Goal: Task Accomplishment & Management: Use online tool/utility

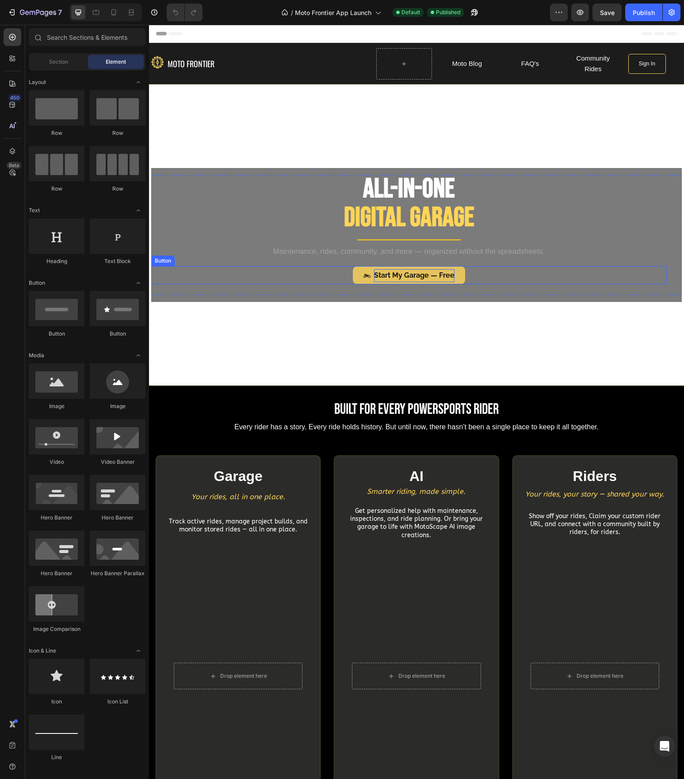
click at [394, 274] on strong "Start My Garage — Free" at bounding box center [414, 275] width 80 height 8
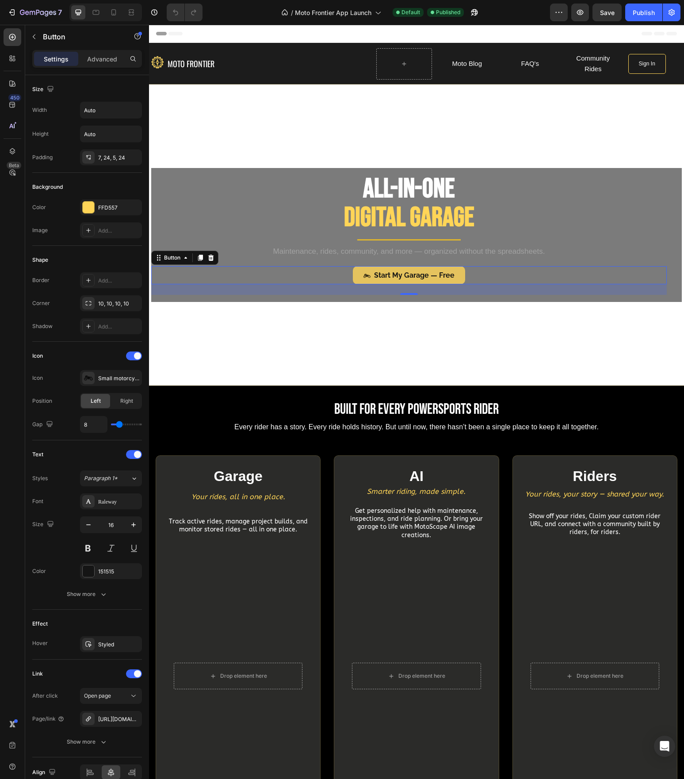
click at [353, 272] on link "Created by potrace 1.10, written by [PERSON_NAME] [DATE]-[DATE] Start My Garage…" at bounding box center [409, 275] width 112 height 18
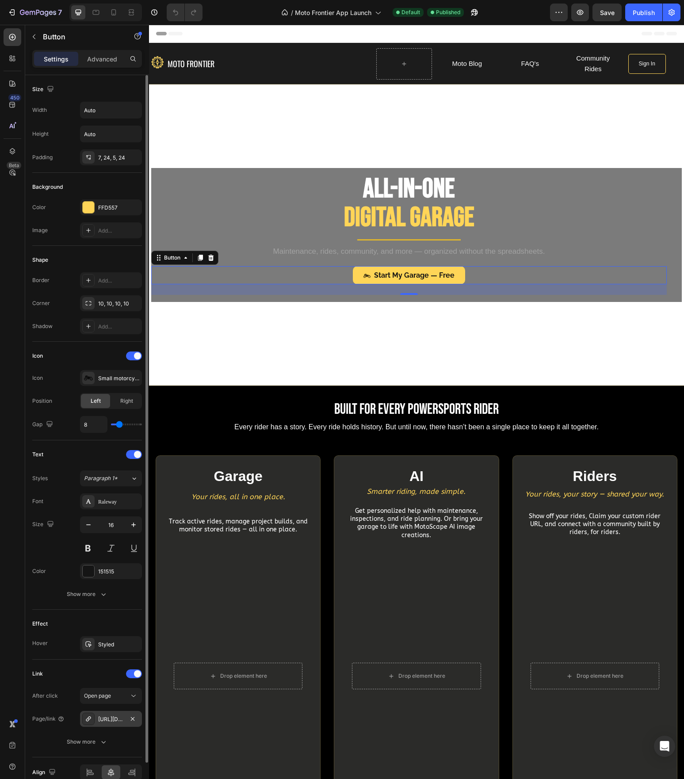
click at [115, 720] on div "[URL][DOMAIN_NAME]" at bounding box center [111, 719] width 26 height 8
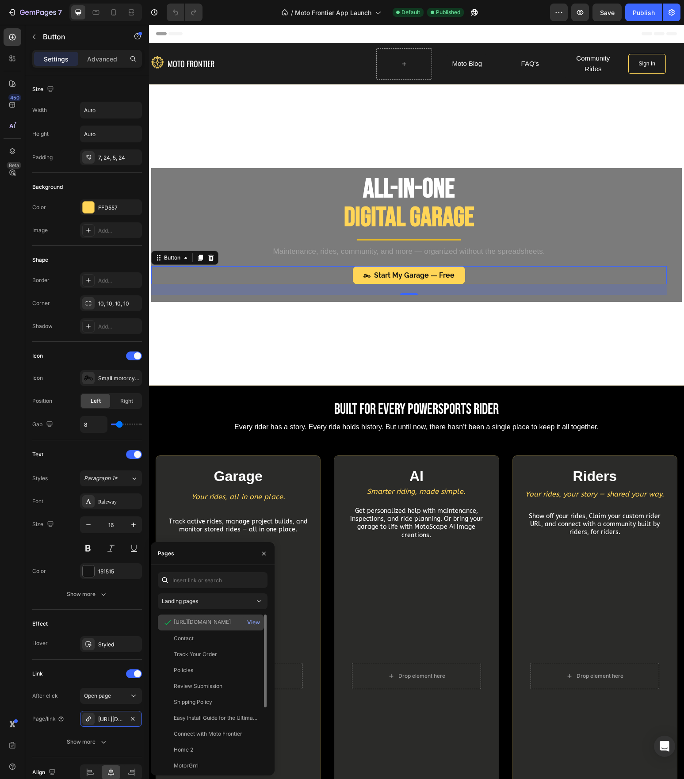
click at [198, 624] on div "[URL][DOMAIN_NAME]" at bounding box center [202, 622] width 57 height 8
drag, startPoint x: 199, startPoint y: 623, endPoint x: 220, endPoint y: 622, distance: 20.8
click at [220, 622] on div "[URL][DOMAIN_NAME]" at bounding box center [202, 622] width 57 height 8
click at [214, 624] on div "[URL][DOMAIN_NAME]" at bounding box center [202, 622] width 57 height 8
drag, startPoint x: 214, startPoint y: 623, endPoint x: 249, endPoint y: 621, distance: 35.0
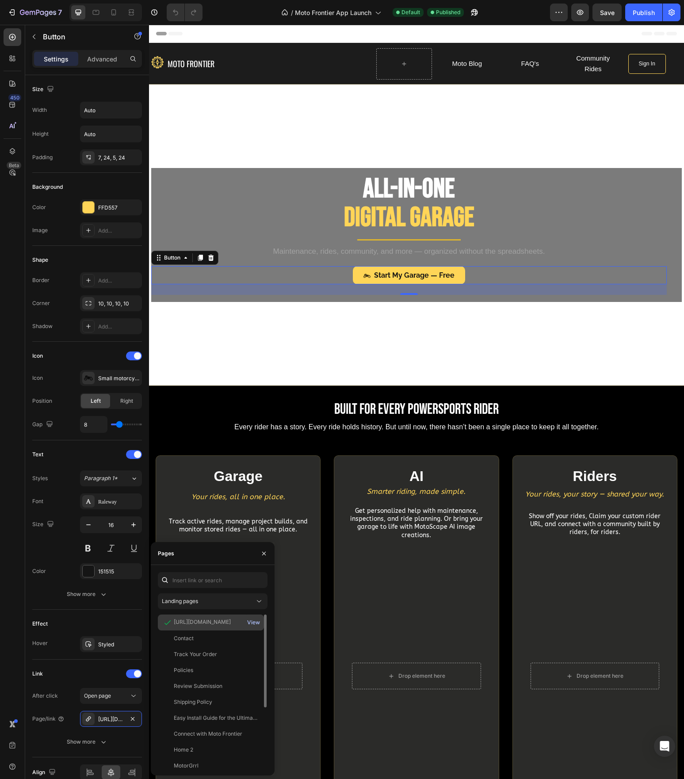
click at [249, 621] on div "[URL][DOMAIN_NAME] View" at bounding box center [211, 622] width 106 height 16
click at [254, 623] on div "View" at bounding box center [253, 622] width 13 height 8
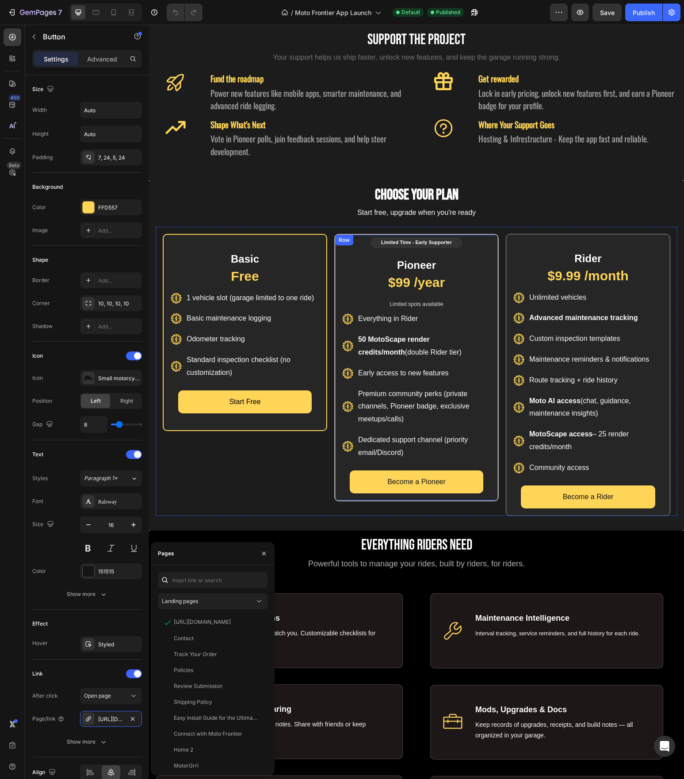
scroll to position [883, 0]
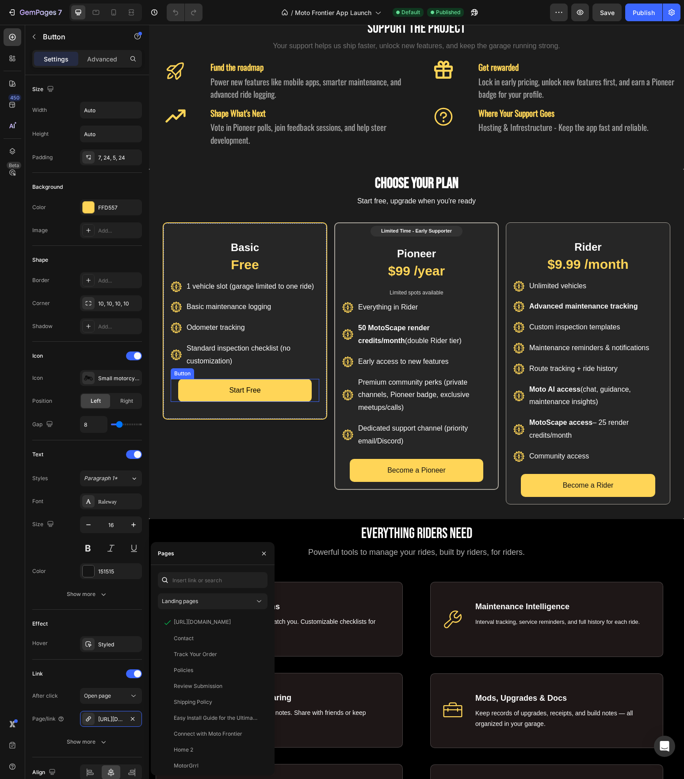
click at [276, 396] on link "Start Free" at bounding box center [244, 390] width 133 height 23
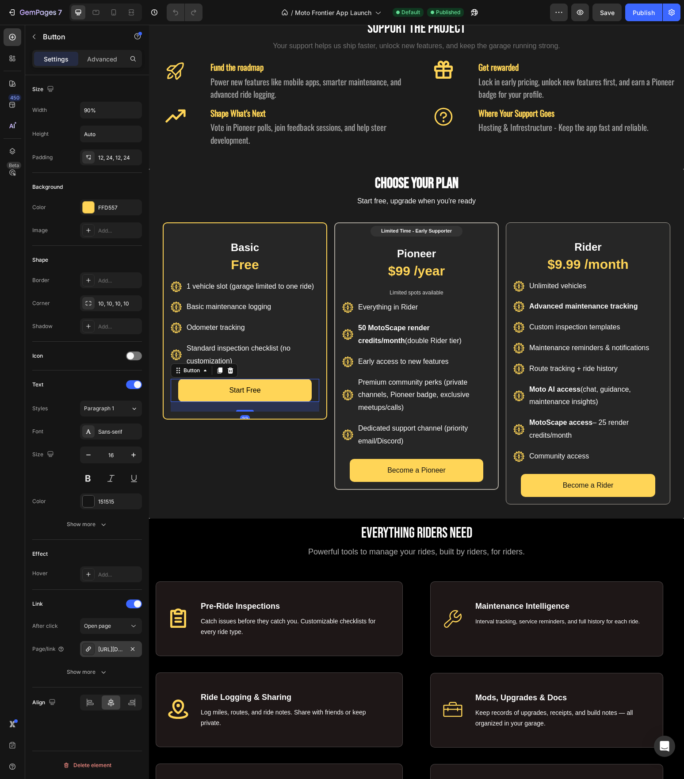
click at [87, 652] on icon at bounding box center [88, 648] width 7 height 7
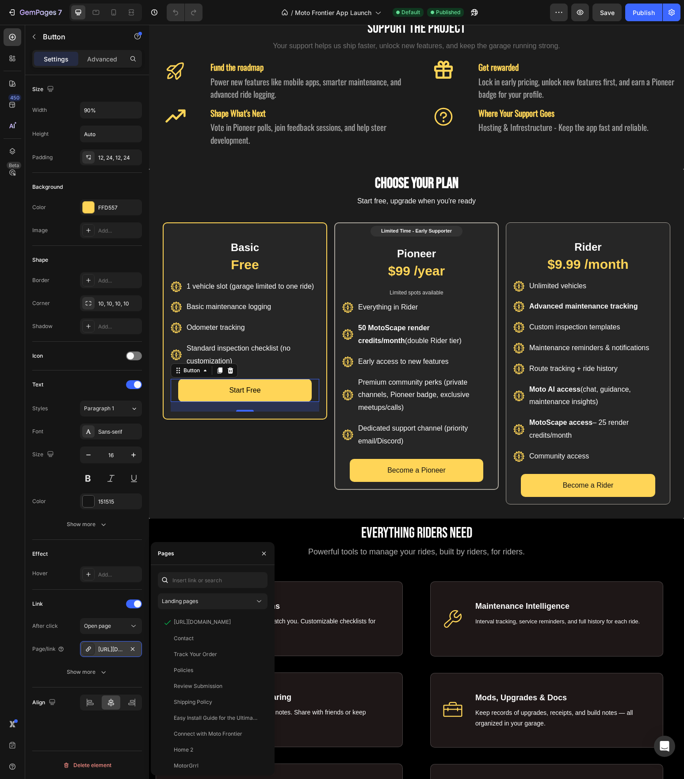
click at [103, 651] on div "[URL][DOMAIN_NAME]" at bounding box center [111, 649] width 26 height 8
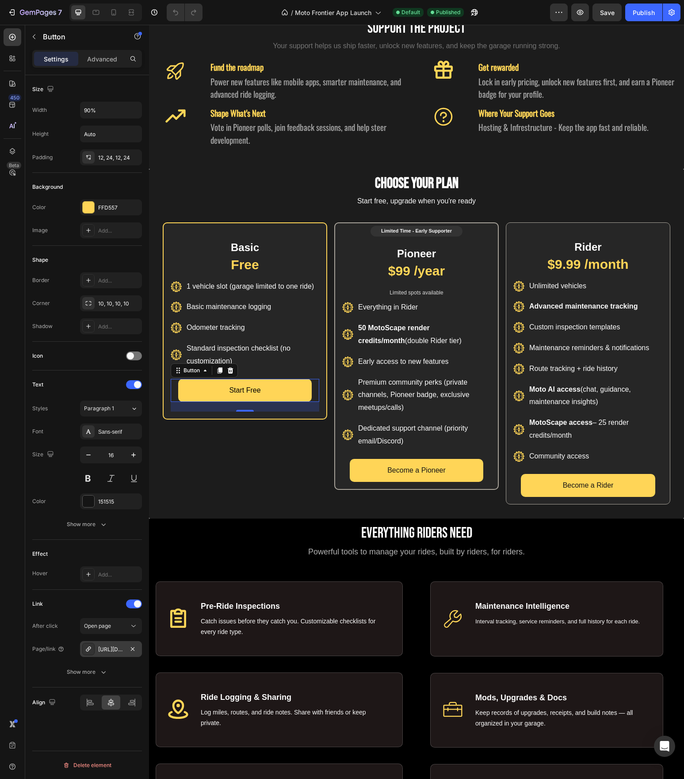
click at [103, 651] on div "[URL][DOMAIN_NAME]" at bounding box center [111, 649] width 26 height 8
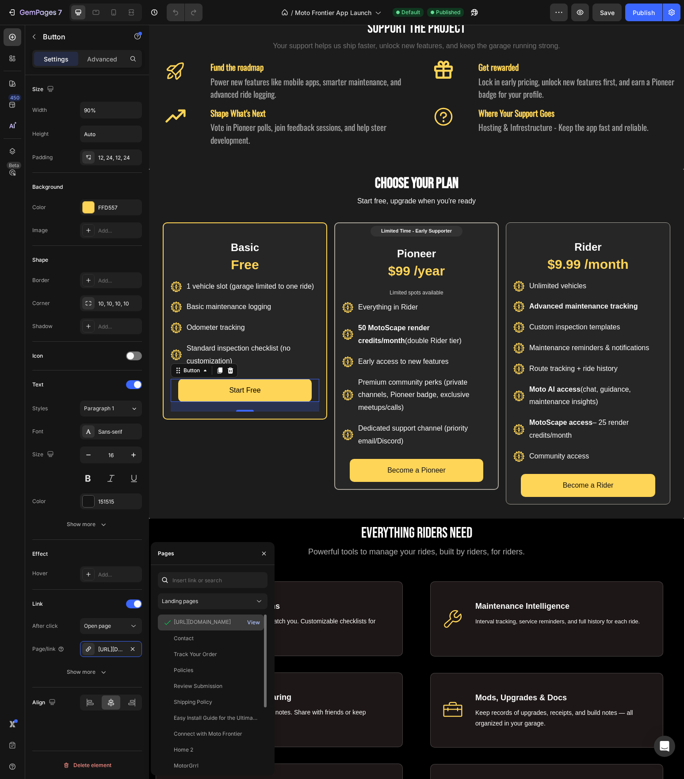
click at [249, 621] on div "View" at bounding box center [253, 622] width 13 height 8
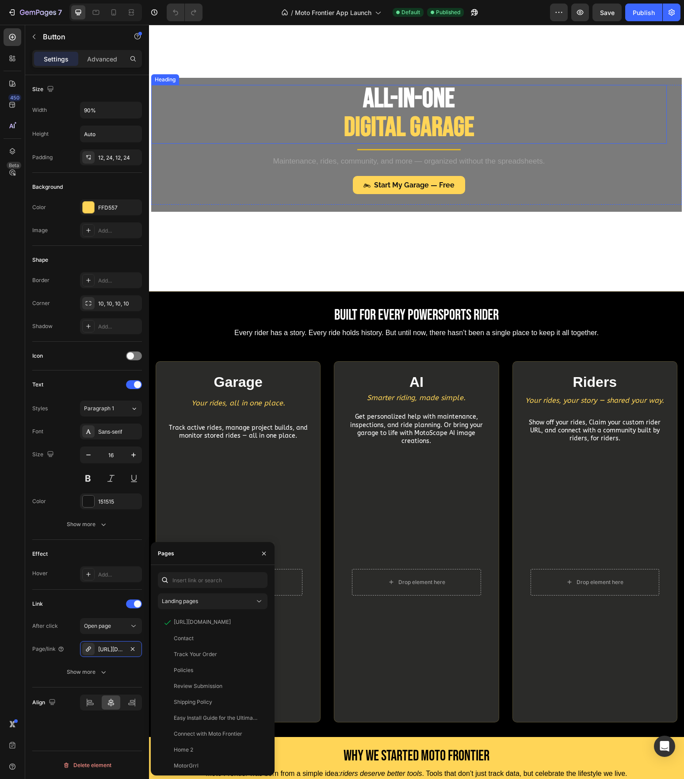
scroll to position [0, 0]
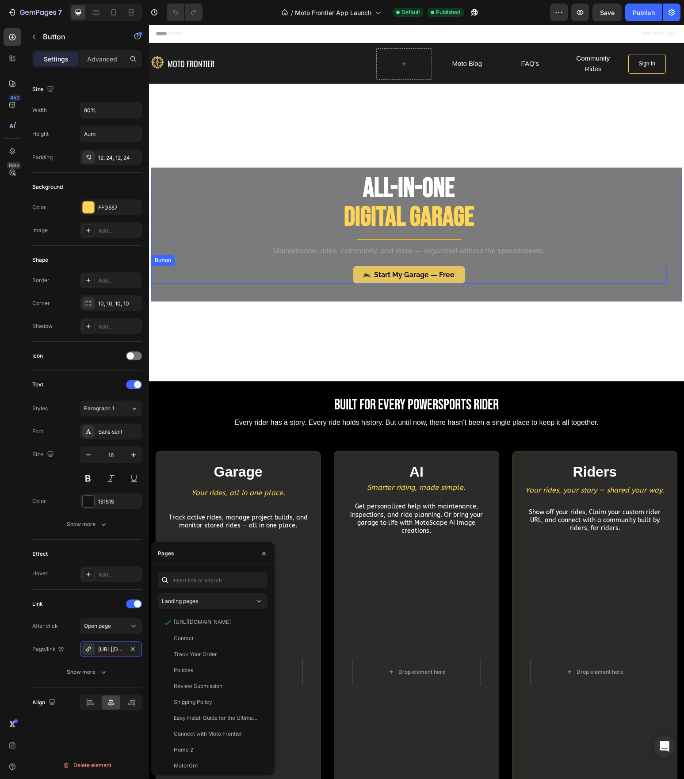
click at [363, 277] on span "Created by potrace 1.10, written by [PERSON_NAME] [DATE]-[DATE]" at bounding box center [366, 275] width 7 height 13
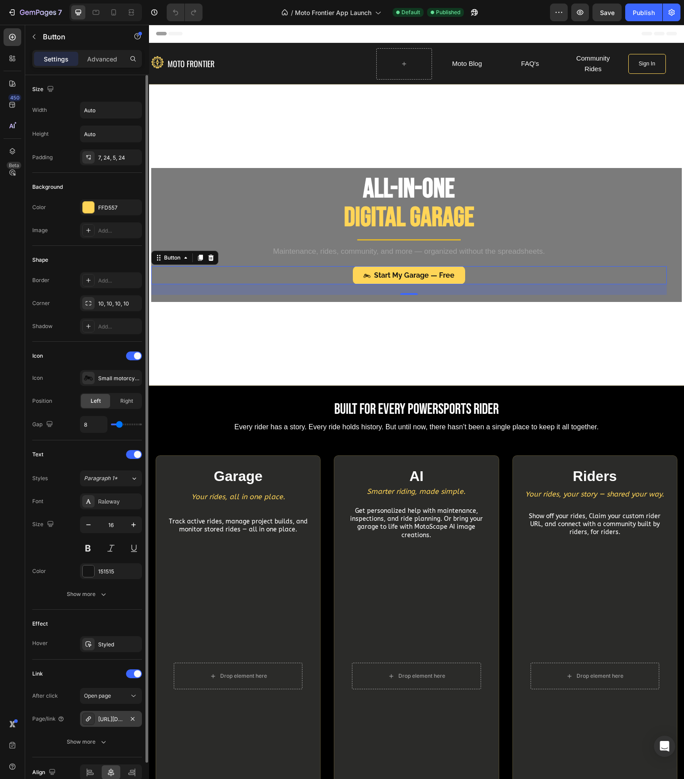
click at [114, 723] on div "[URL][DOMAIN_NAME]" at bounding box center [111, 719] width 62 height 16
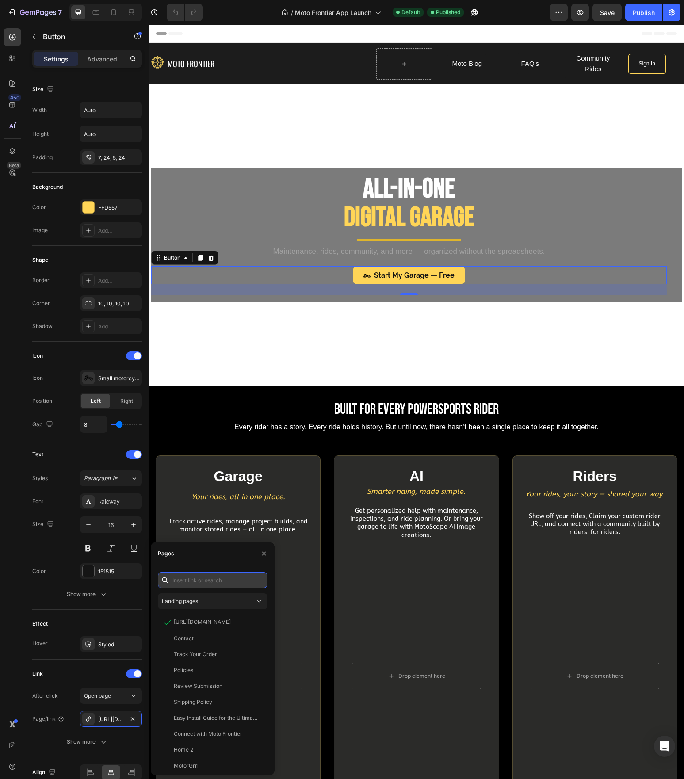
click at [199, 582] on input "text" at bounding box center [213, 580] width 110 height 16
paste input "[URL][DOMAIN_NAME]"
type input "[URL][DOMAIN_NAME]"
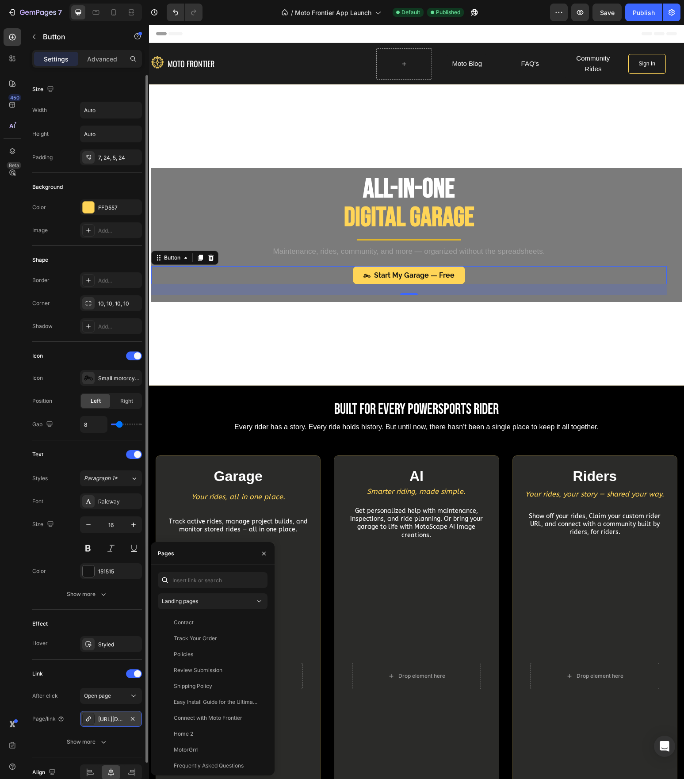
click at [105, 723] on div "[URL][DOMAIN_NAME]" at bounding box center [111, 719] width 62 height 16
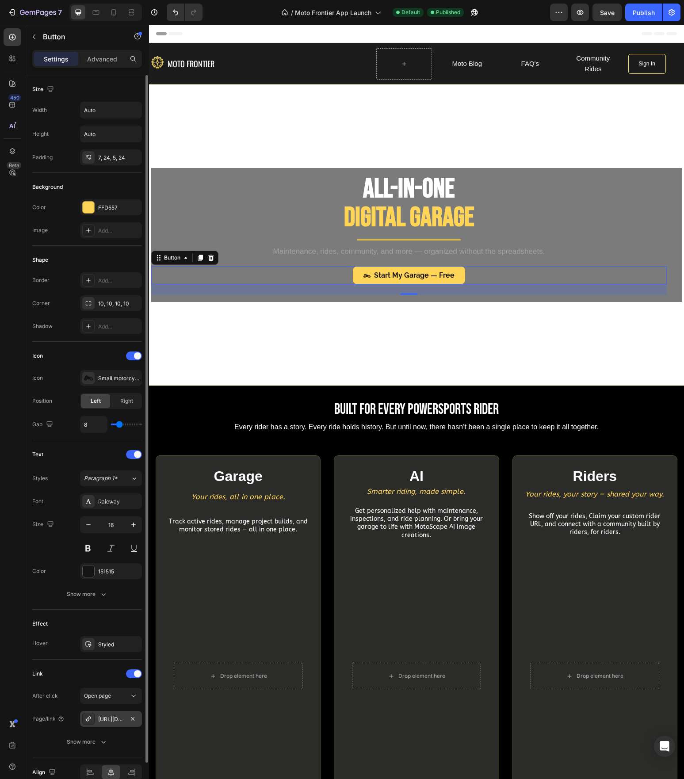
click at [106, 722] on div "[URL][DOMAIN_NAME]" at bounding box center [111, 719] width 26 height 8
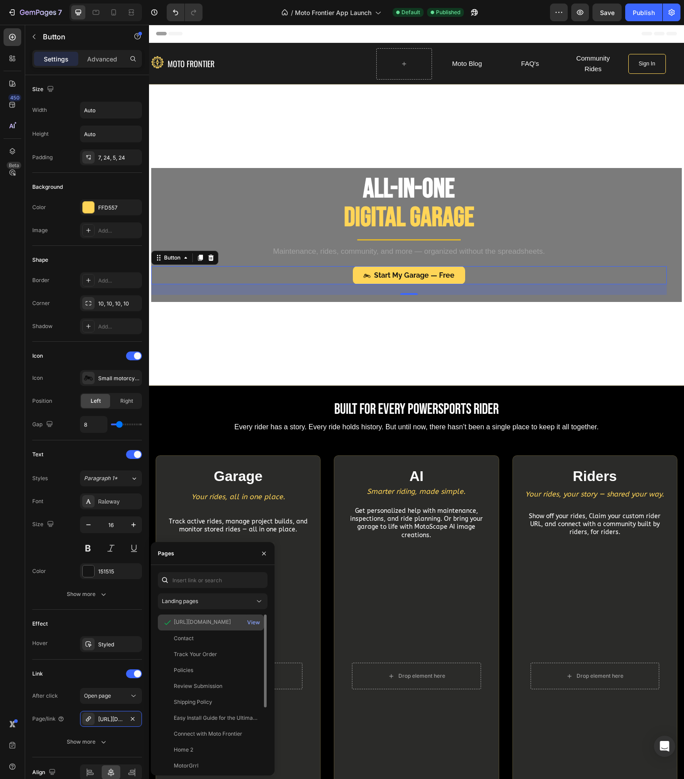
click at [207, 621] on div "[URL][DOMAIN_NAME]" at bounding box center [202, 622] width 57 height 8
click at [256, 621] on div "View" at bounding box center [253, 622] width 13 height 8
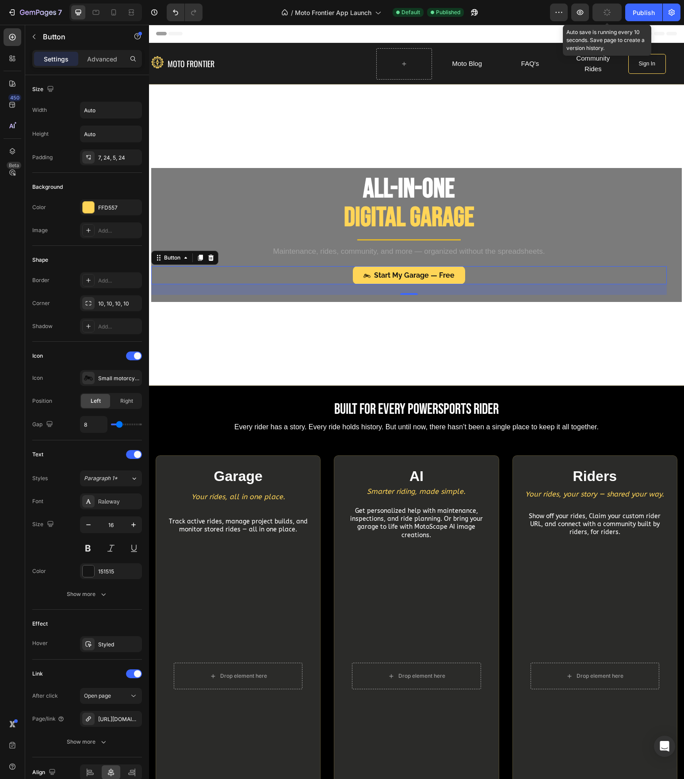
click at [541, 14] on icon "button" at bounding box center [607, 12] width 8 height 8
click at [541, 17] on button "Publish" at bounding box center [643, 13] width 37 height 18
